Goal: Task Accomplishment & Management: Use online tool/utility

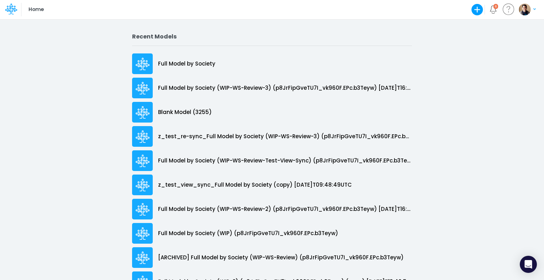
click at [12, 12] on icon at bounding box center [11, 9] width 12 height 12
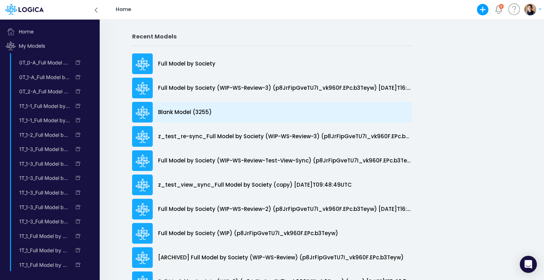
click at [184, 111] on p "Blank Model (3255)" at bounding box center [185, 112] width 54 height 8
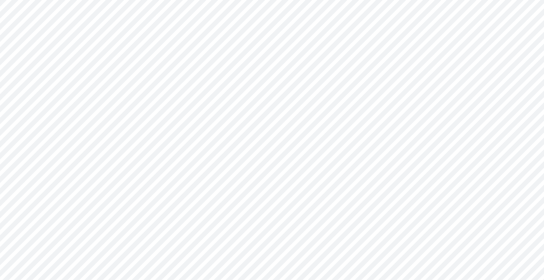
type input "0"
